Goal: Transaction & Acquisition: Download file/media

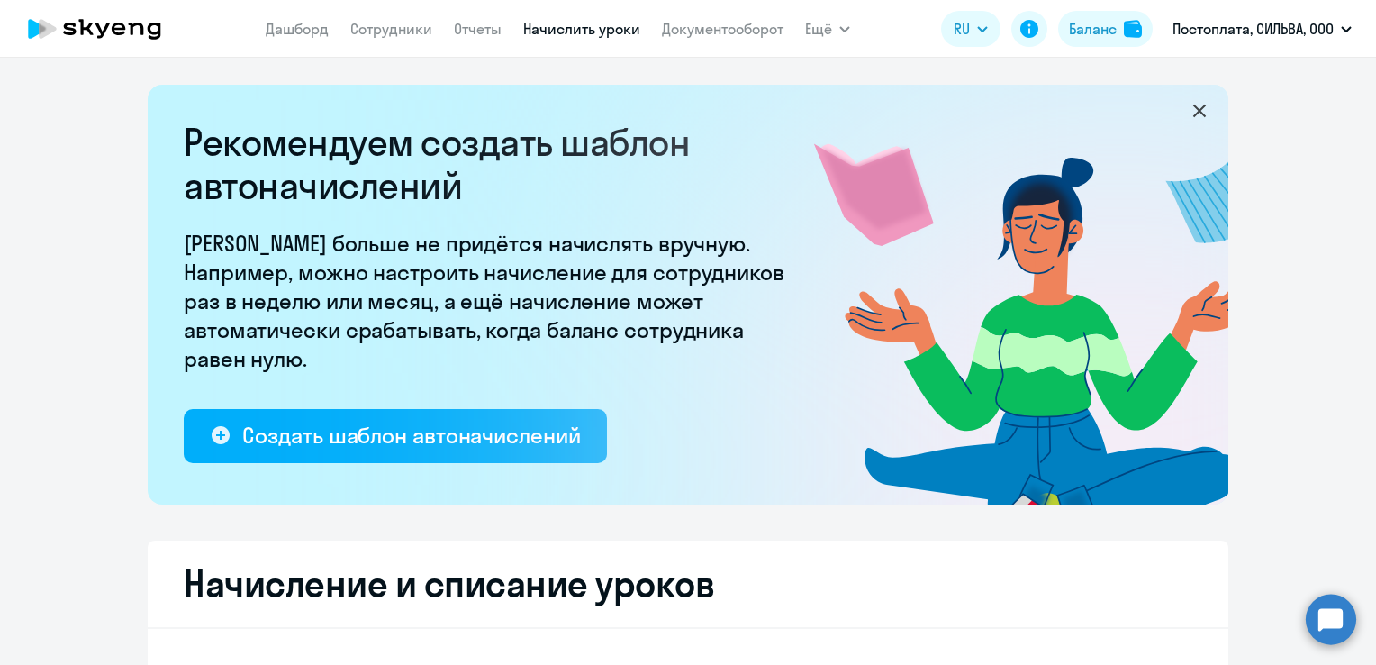
select select "10"
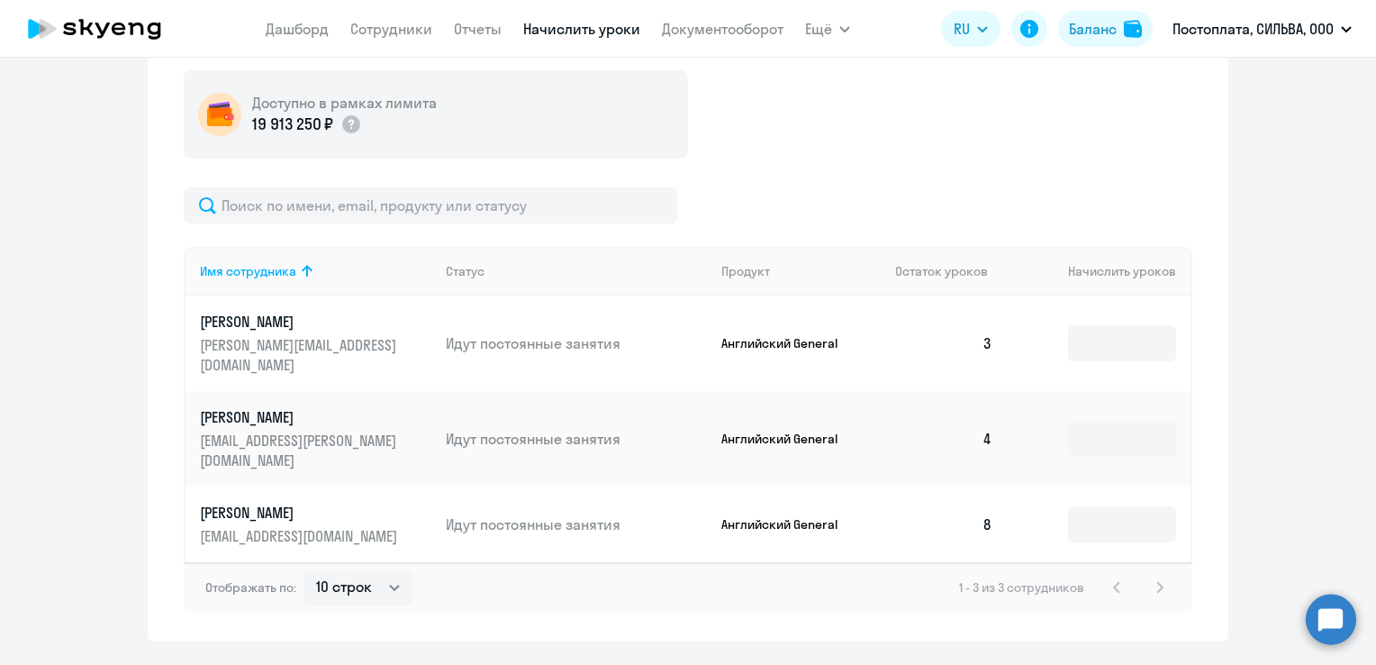
scroll to position [659, 0]
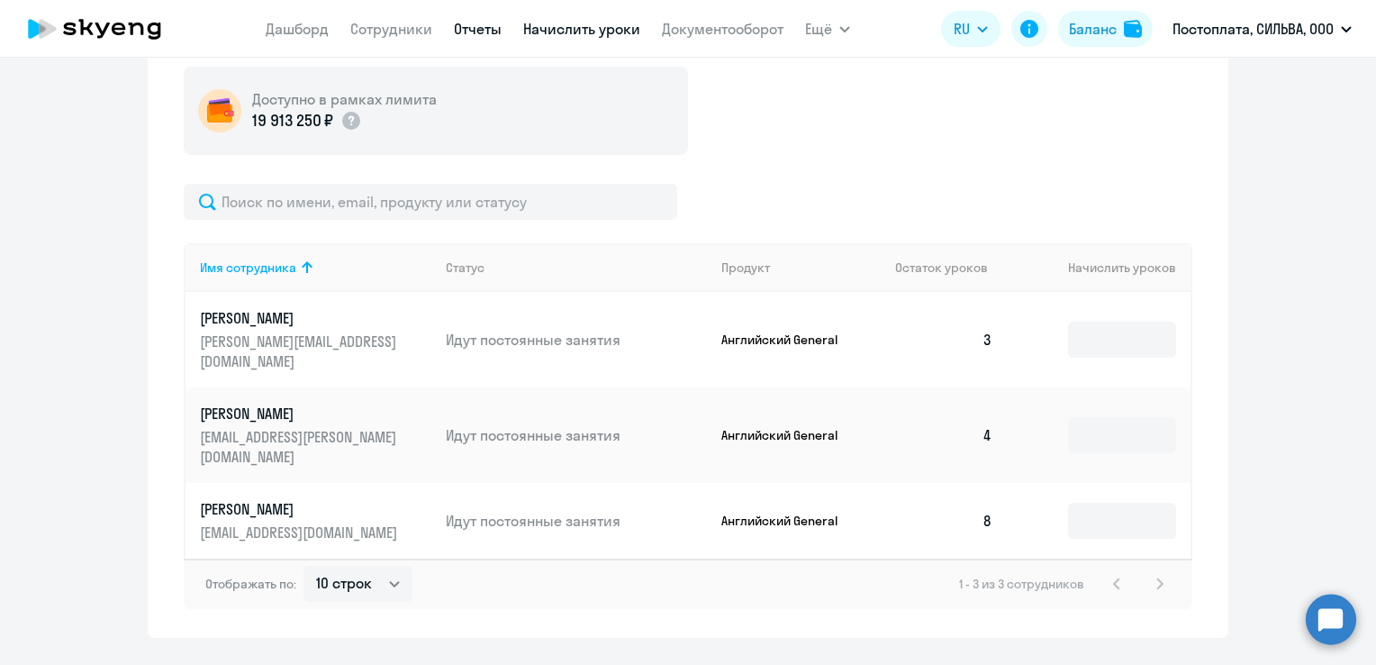
click at [478, 32] on link "Отчеты" at bounding box center [478, 29] width 48 height 18
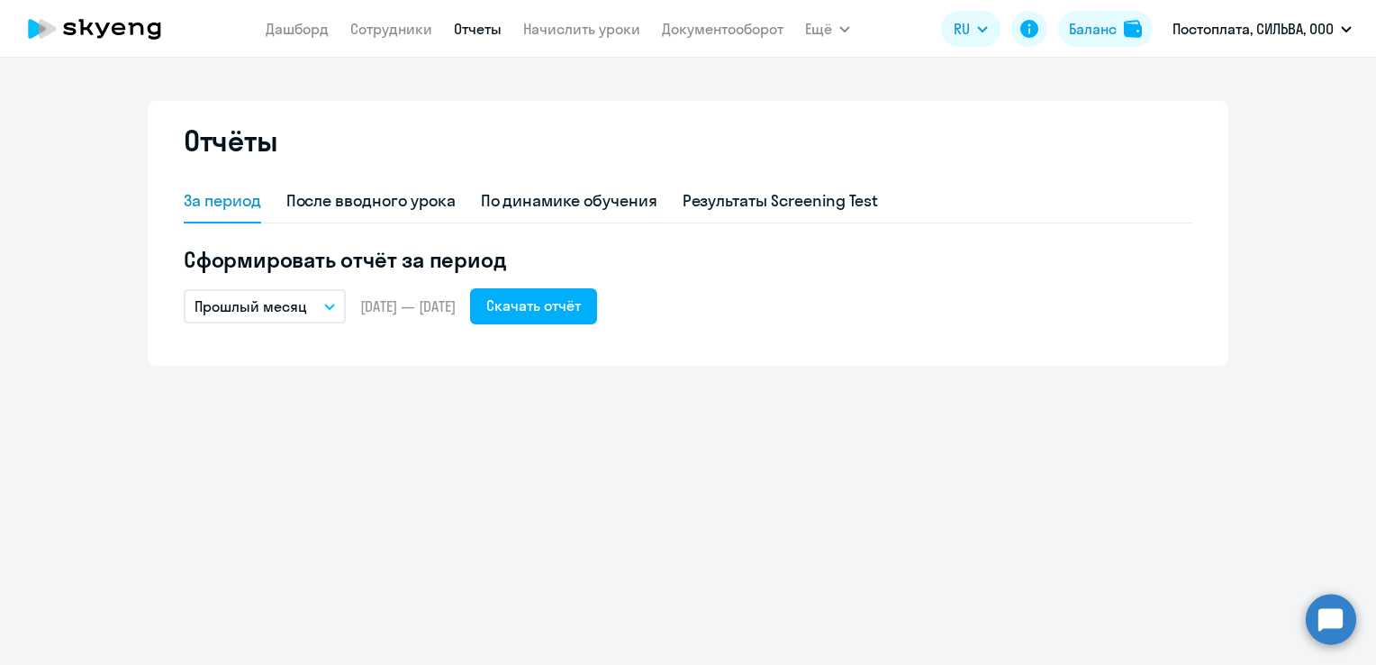
click at [311, 302] on button "Прошлый месяц" at bounding box center [265, 306] width 162 height 34
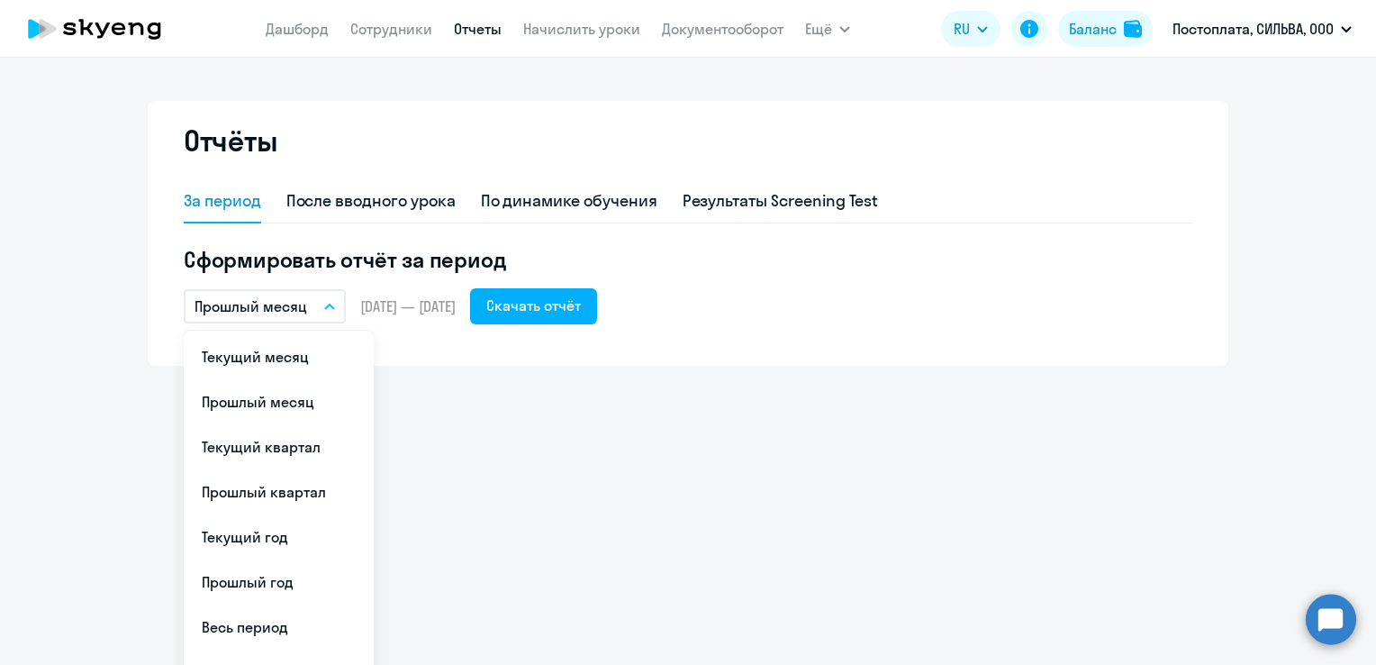
click at [311, 302] on button "Прошлый месяц" at bounding box center [265, 306] width 162 height 34
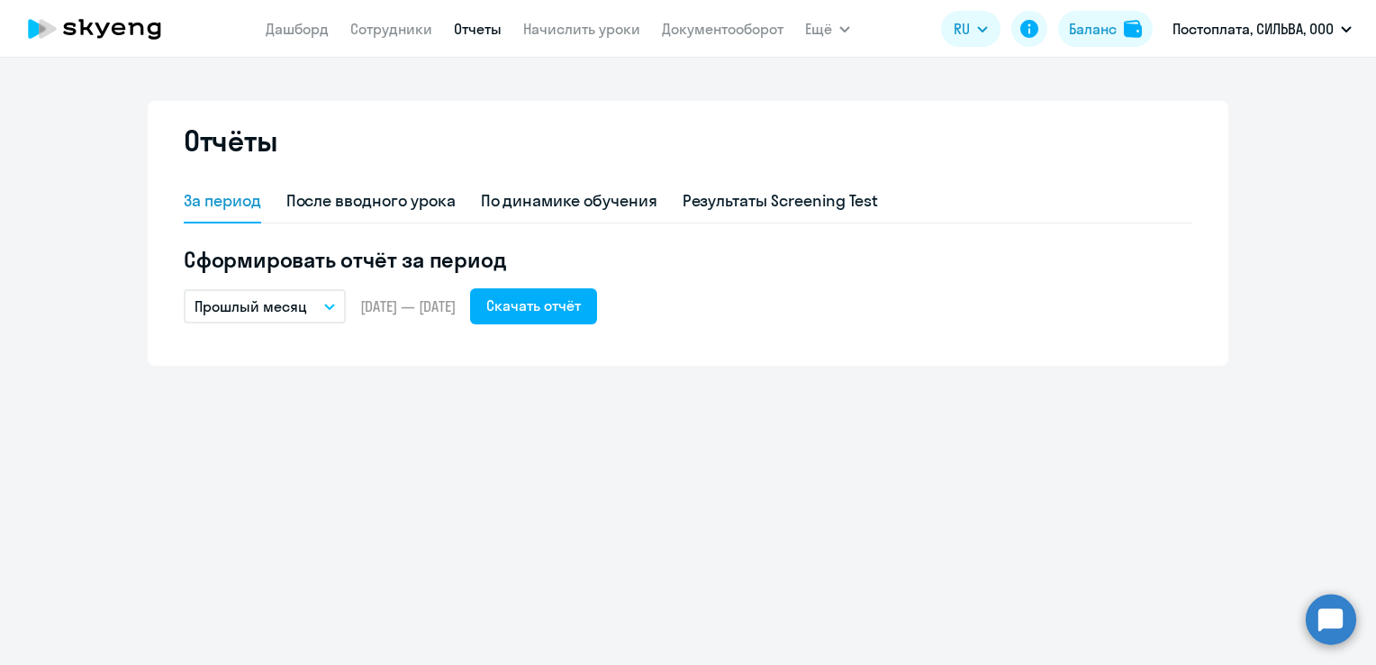
click at [300, 295] on p "Прошлый месяц" at bounding box center [251, 306] width 113 height 22
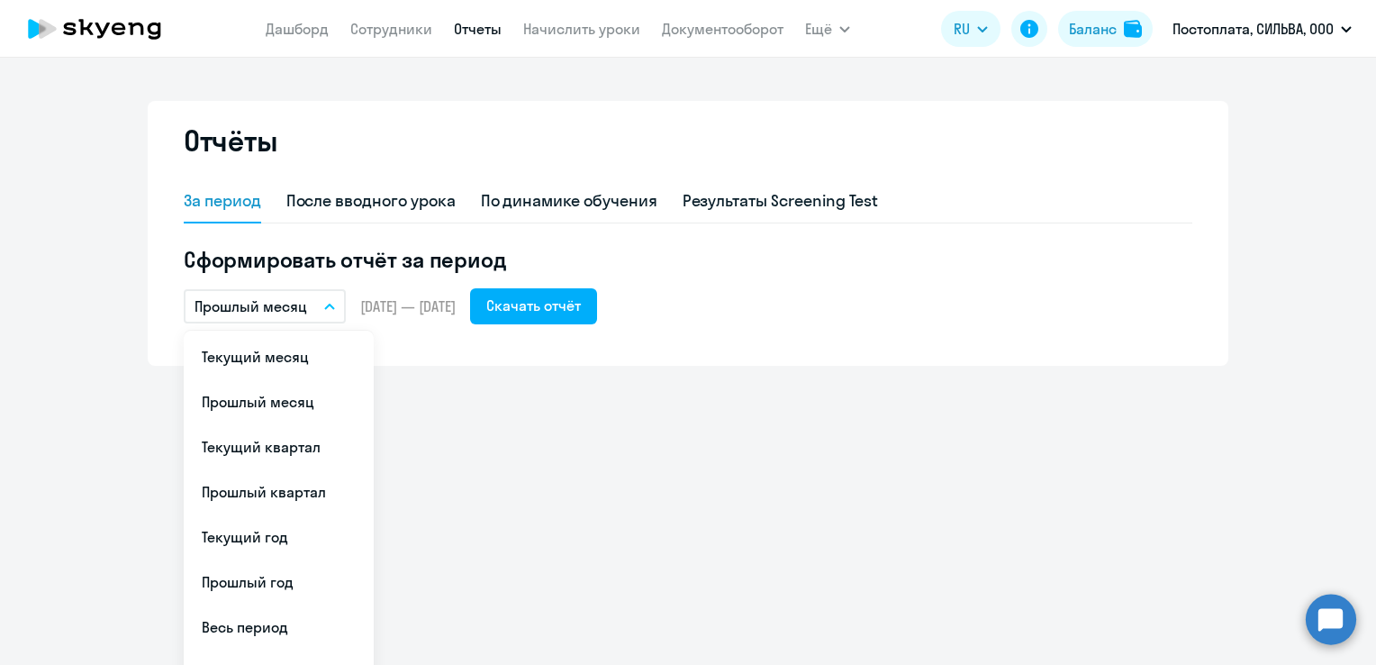
drag, startPoint x: 299, startPoint y: 360, endPoint x: 350, endPoint y: 337, distance: 55.6
click at [300, 360] on li "Текущий месяц" at bounding box center [279, 356] width 190 height 45
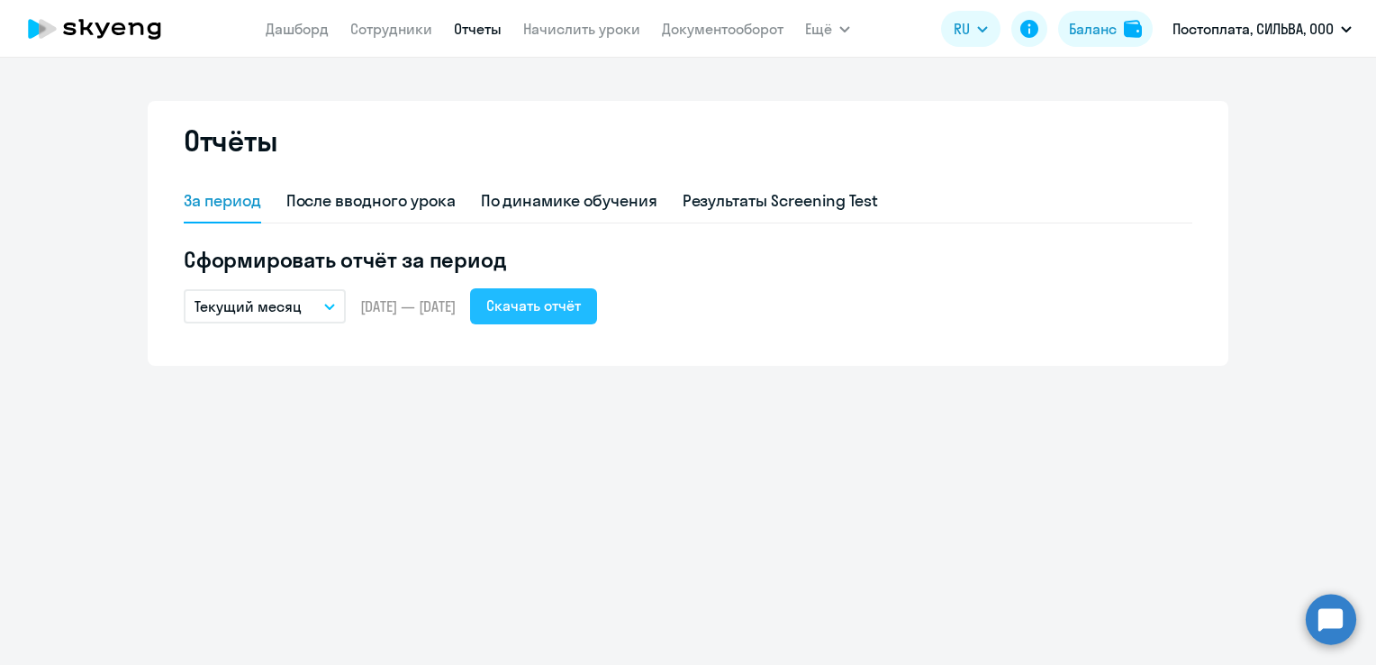
click at [567, 311] on div "Скачать отчёт" at bounding box center [533, 306] width 95 height 22
